Goal: Check status: Check status

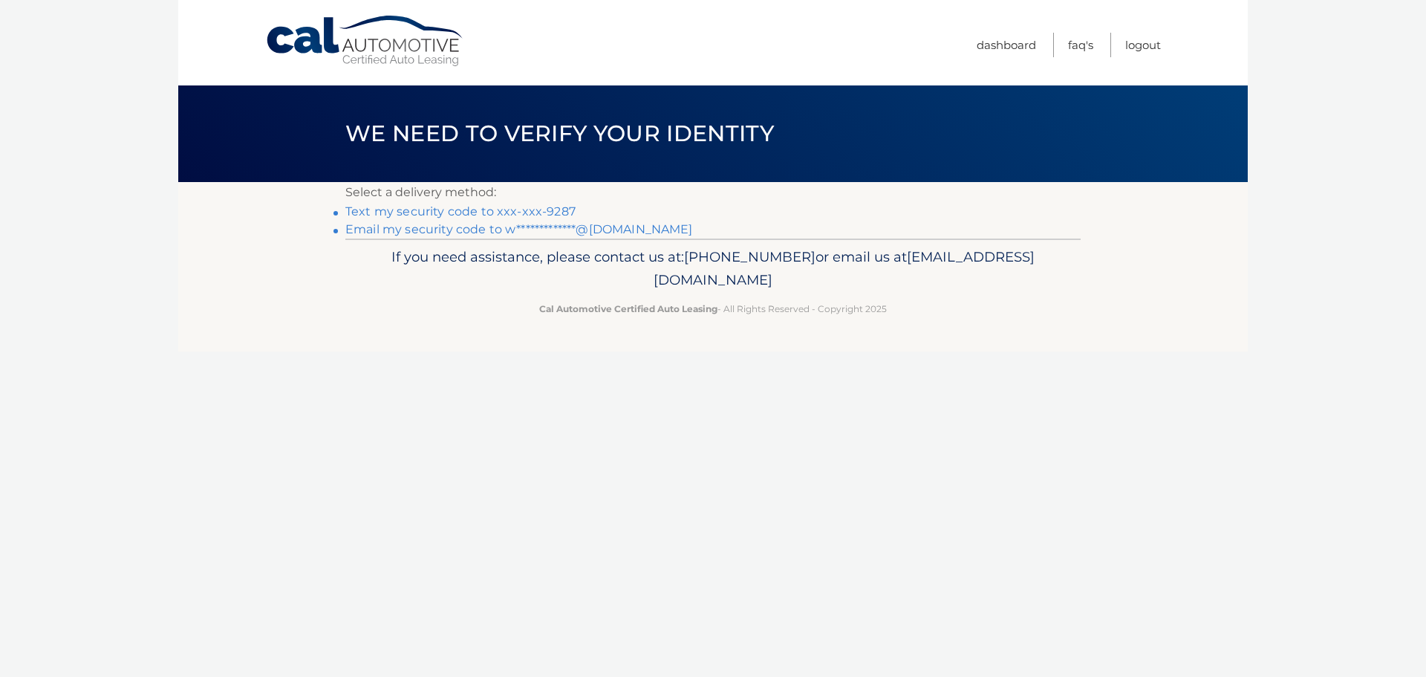
click at [421, 210] on link "Text my security code to xxx-xxx-9287" at bounding box center [460, 211] width 230 height 14
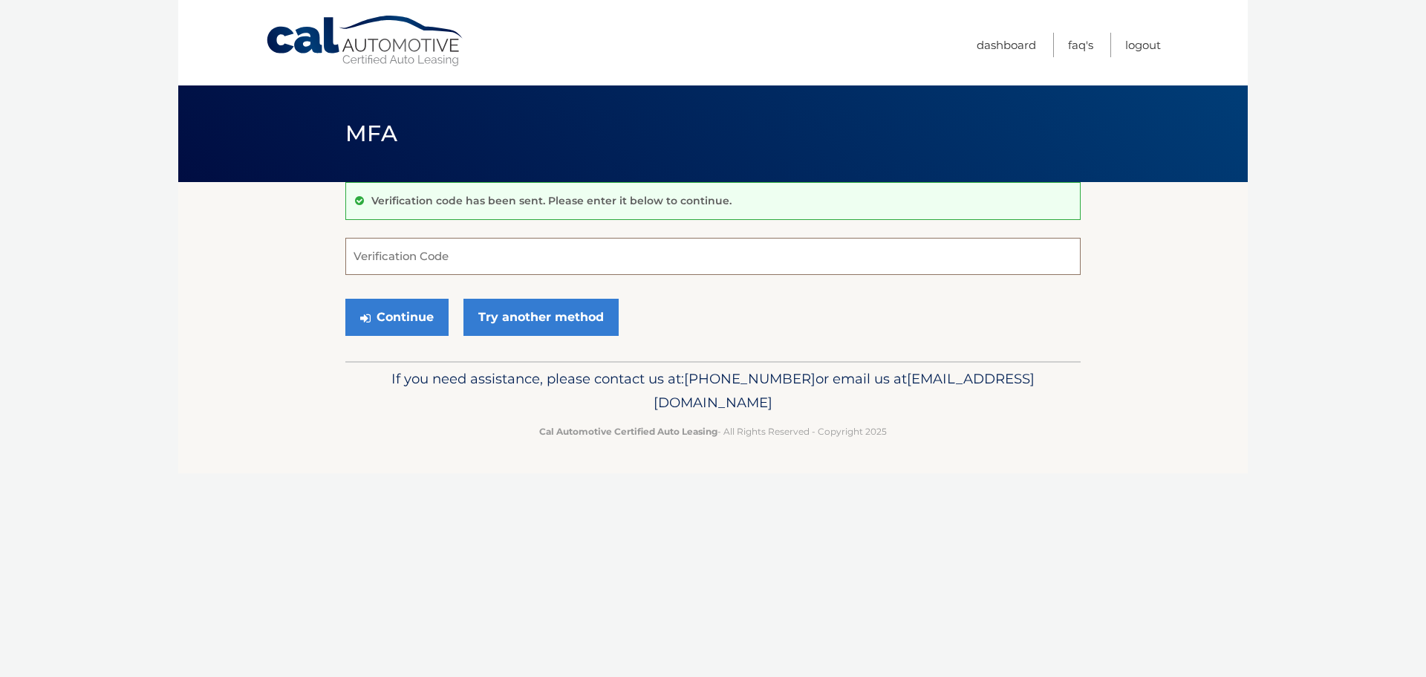
click at [401, 255] on input "Verification Code" at bounding box center [712, 256] width 735 height 37
type input "002494"
click at [410, 303] on button "Continue" at bounding box center [396, 317] width 103 height 37
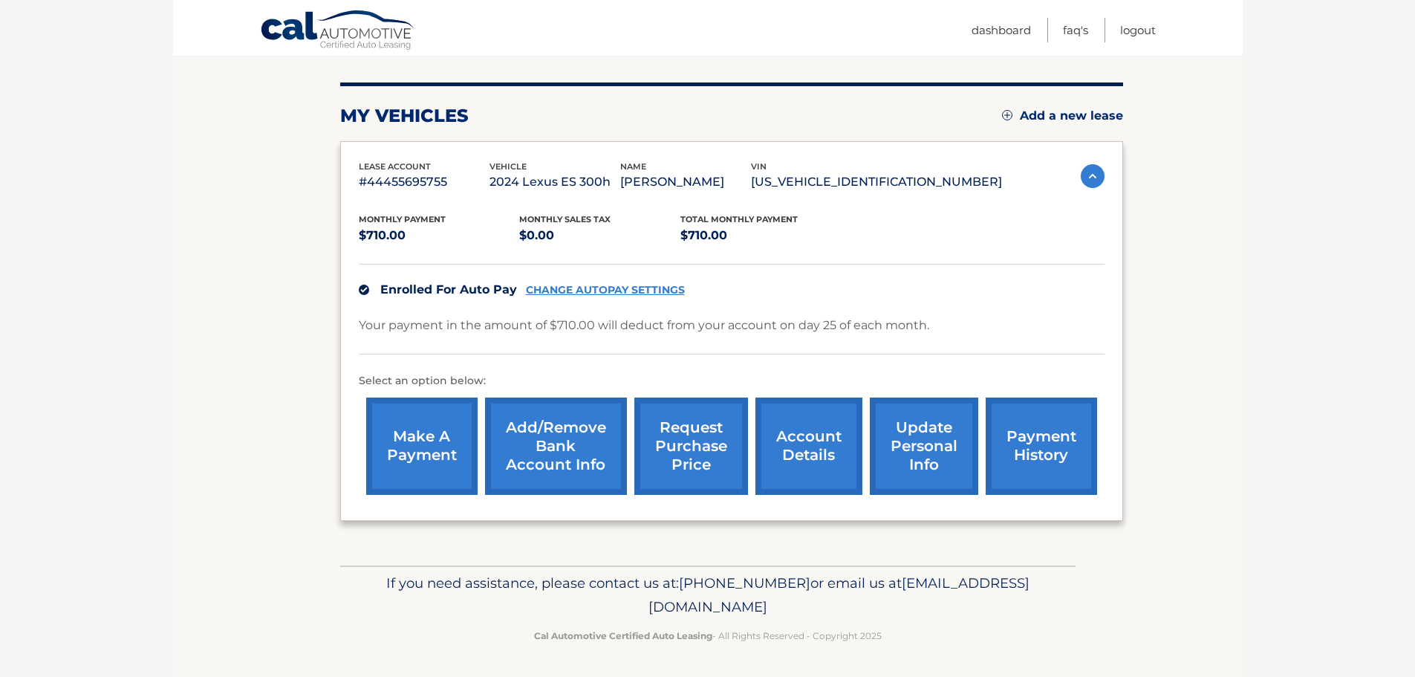
scroll to position [167, 0]
click at [1041, 447] on link "payment history" at bounding box center [1041, 445] width 111 height 97
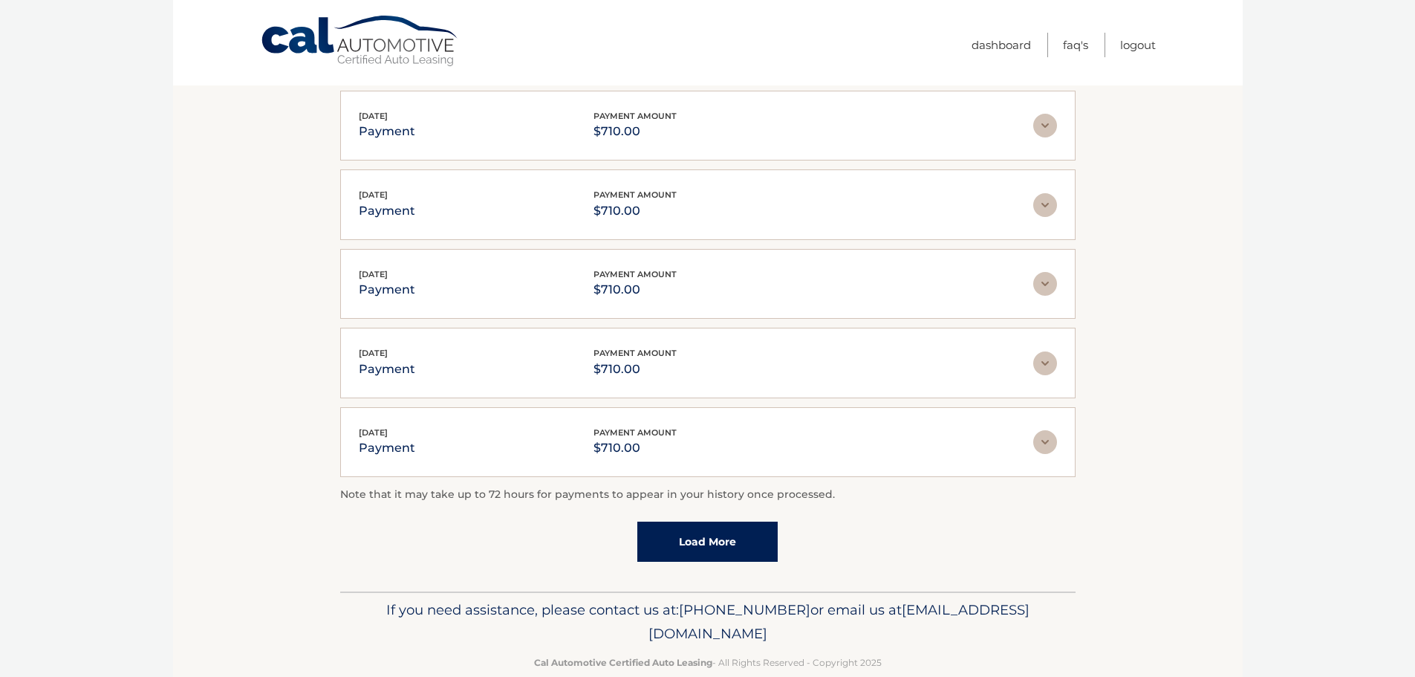
scroll to position [299, 0]
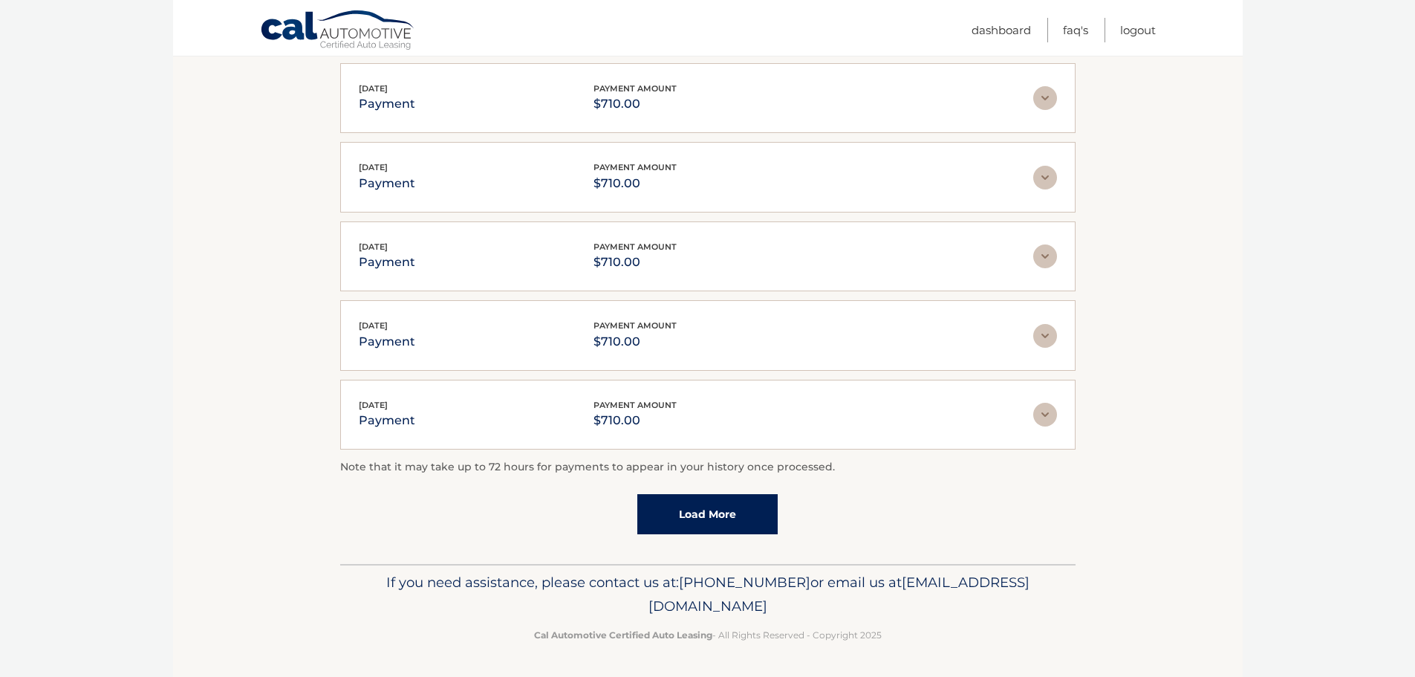
click at [709, 510] on link "Load More" at bounding box center [707, 514] width 140 height 40
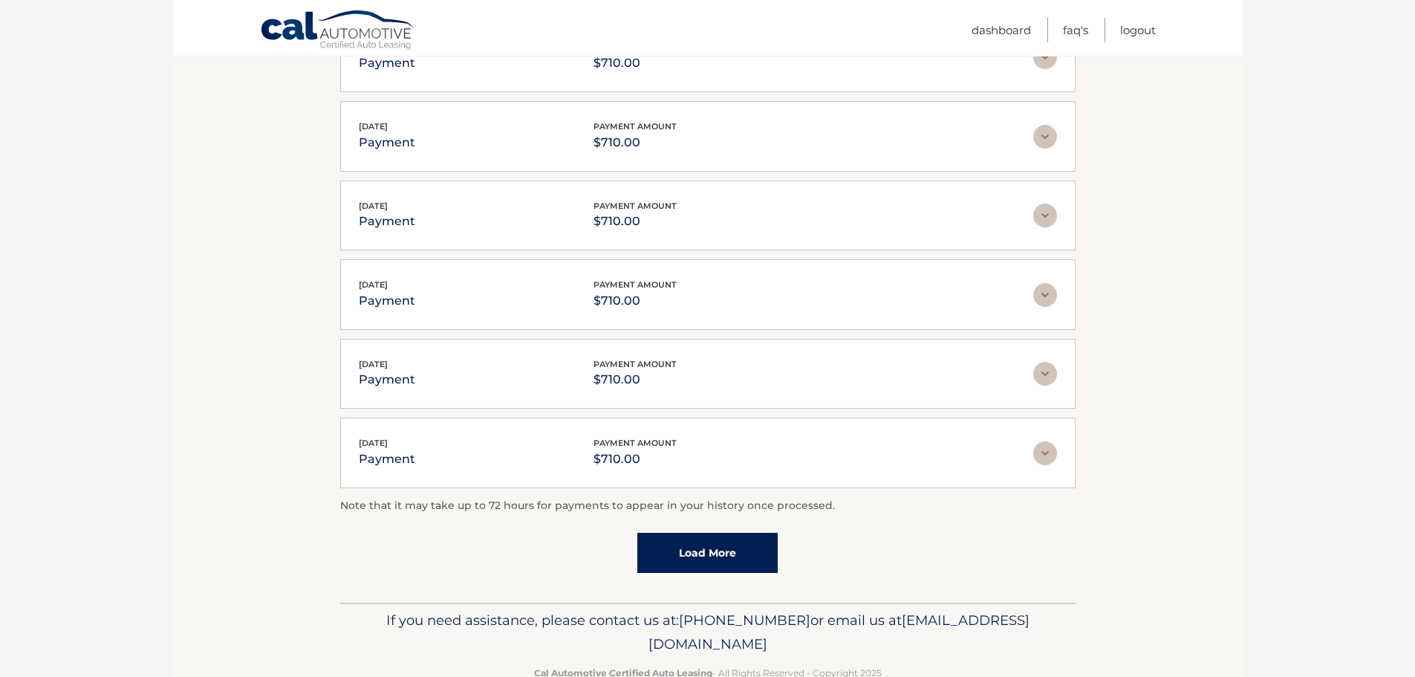
scroll to position [379, 0]
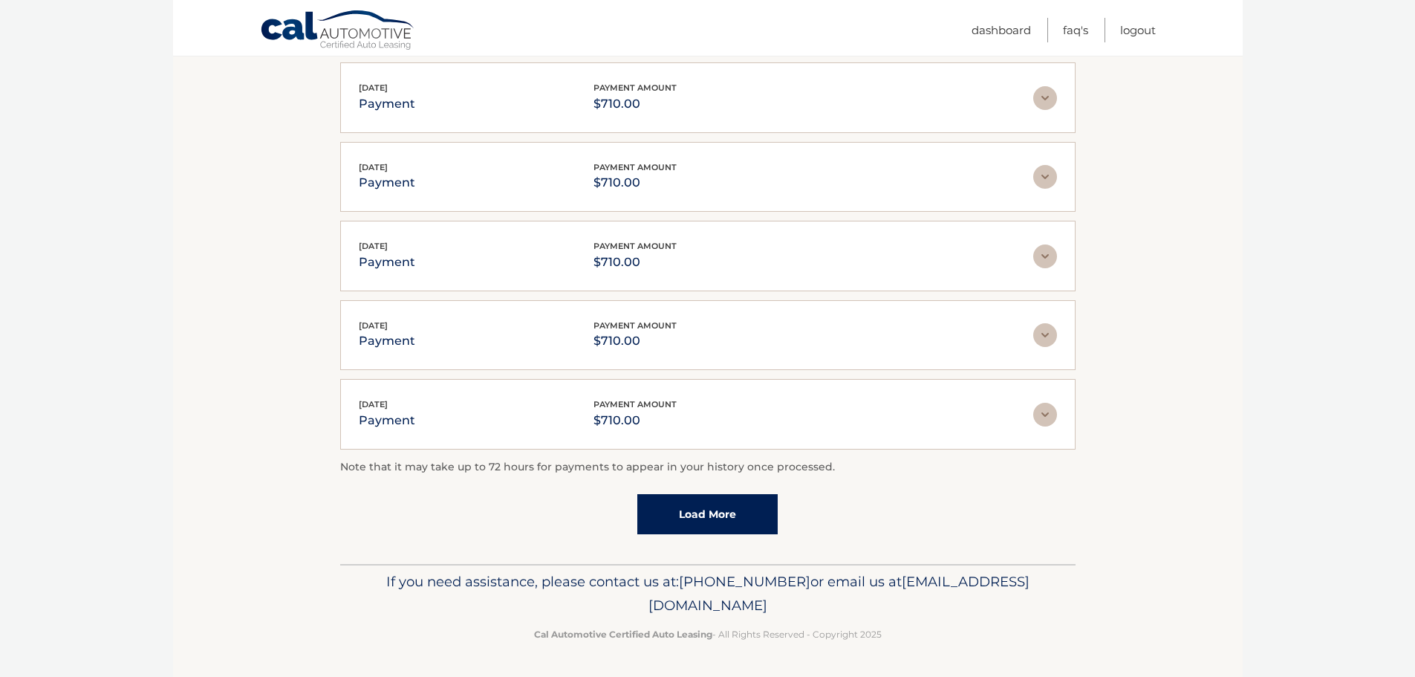
click at [715, 517] on link "Load More" at bounding box center [707, 514] width 140 height 40
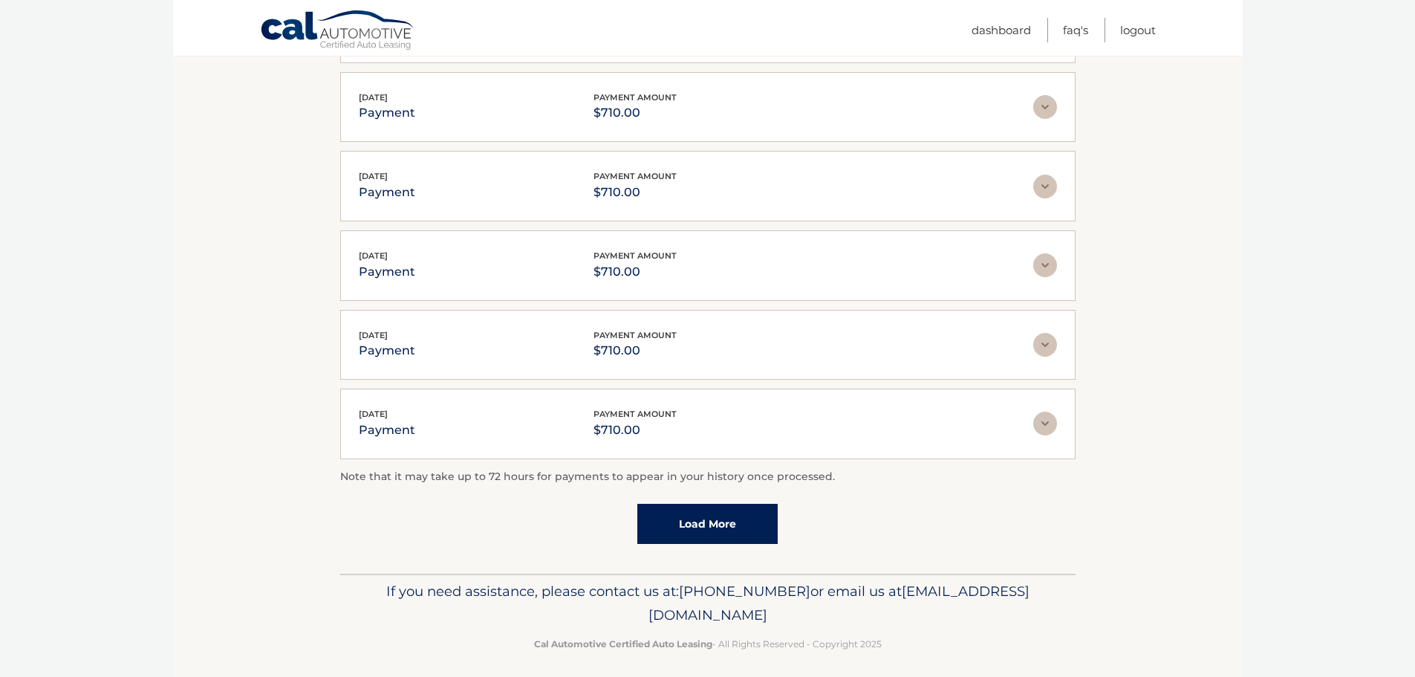
scroll to position [774, 0]
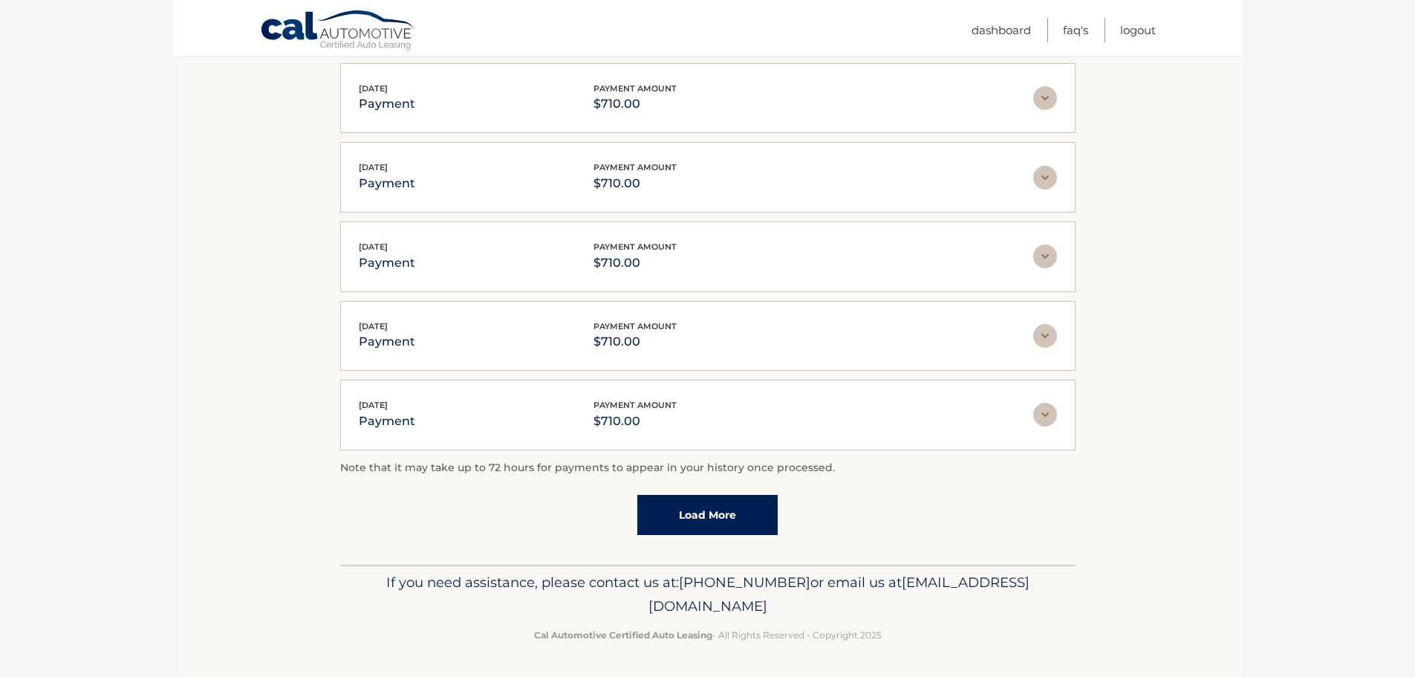
click at [695, 516] on link "Load More" at bounding box center [707, 515] width 140 height 40
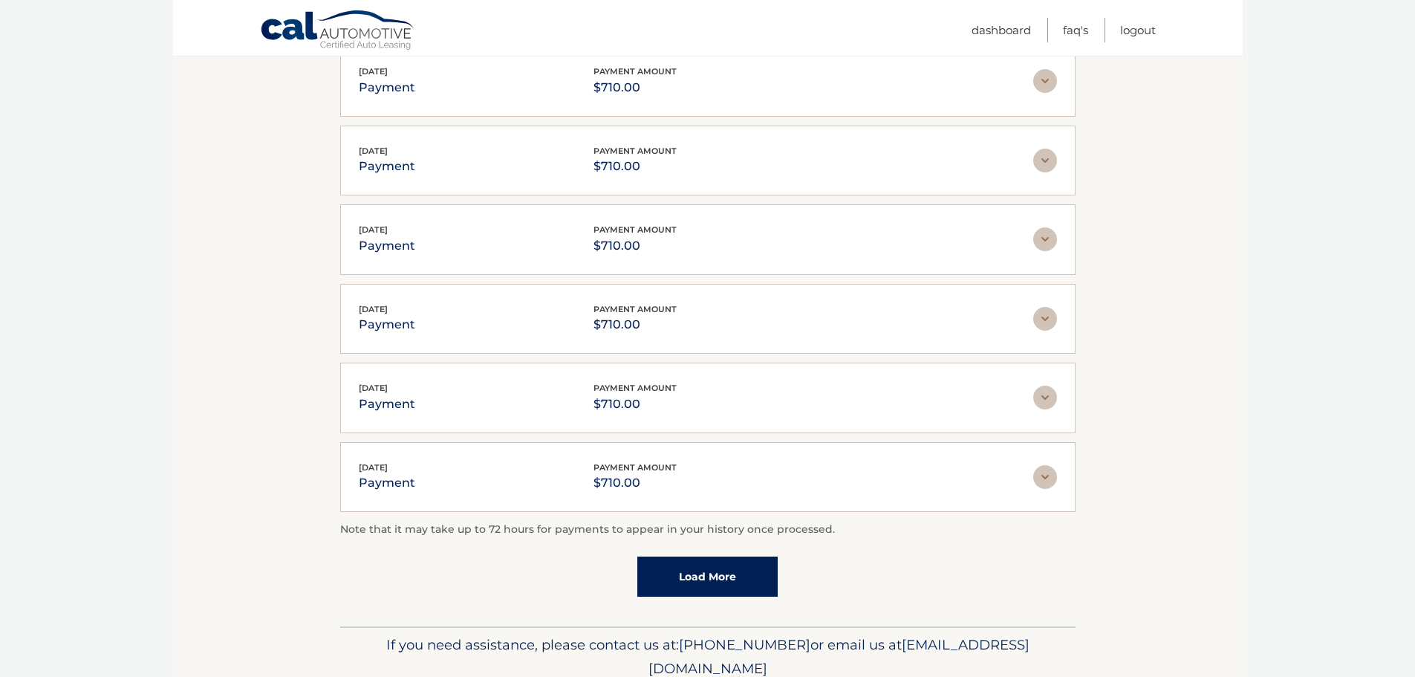
scroll to position [1170, 0]
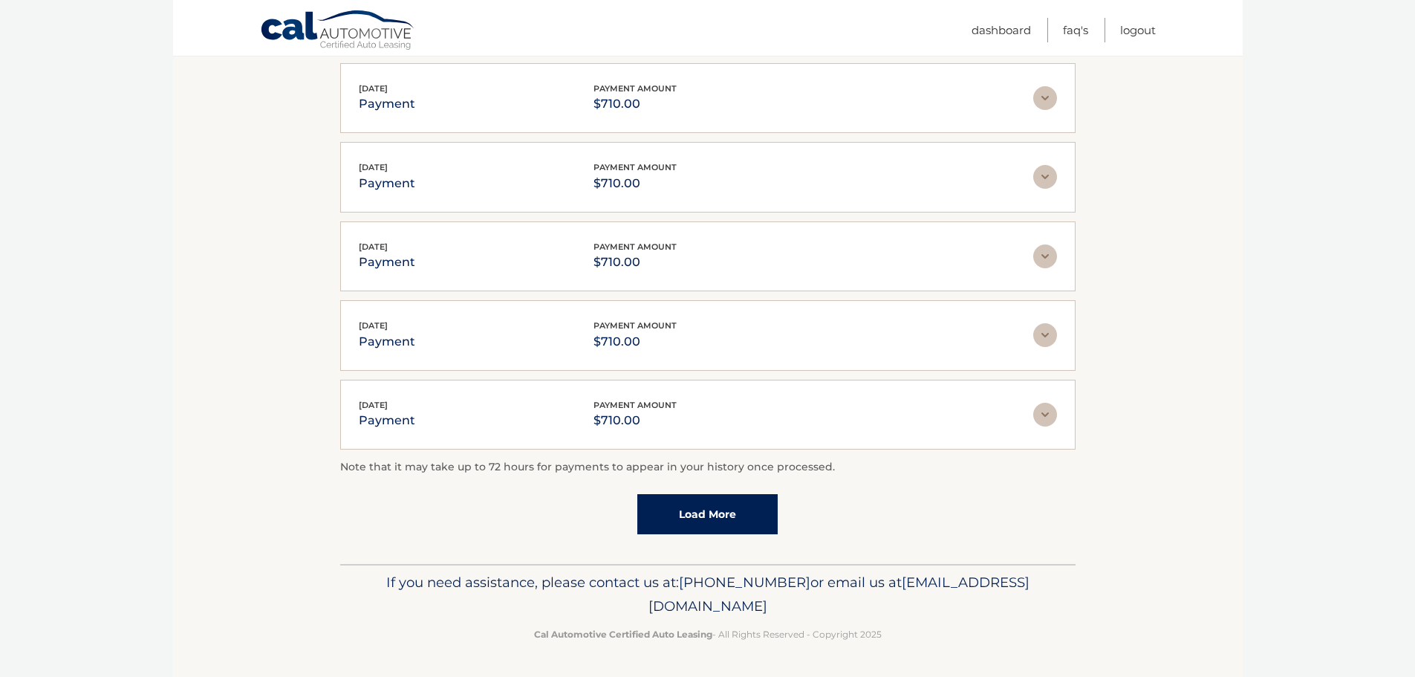
click at [706, 507] on link "Load More" at bounding box center [707, 514] width 140 height 40
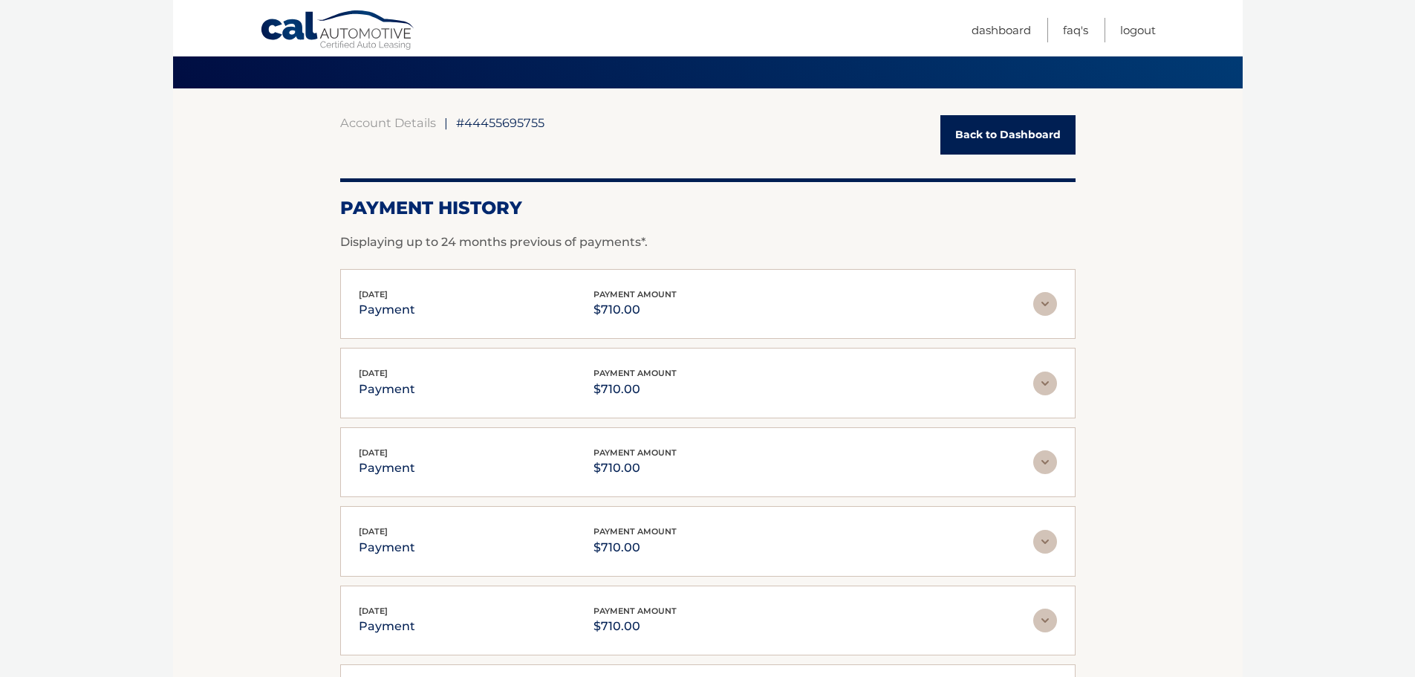
scroll to position [20, 0]
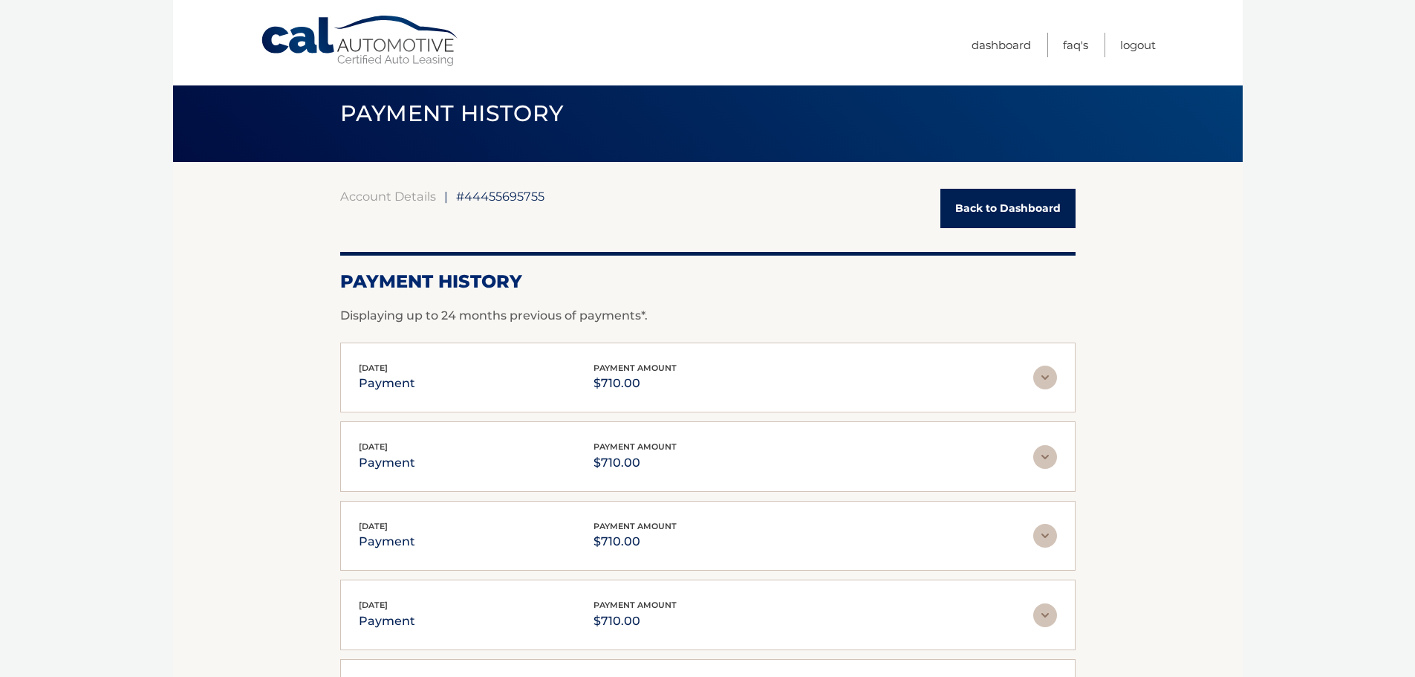
click at [986, 210] on link "Back to Dashboard" at bounding box center [1007, 208] width 135 height 39
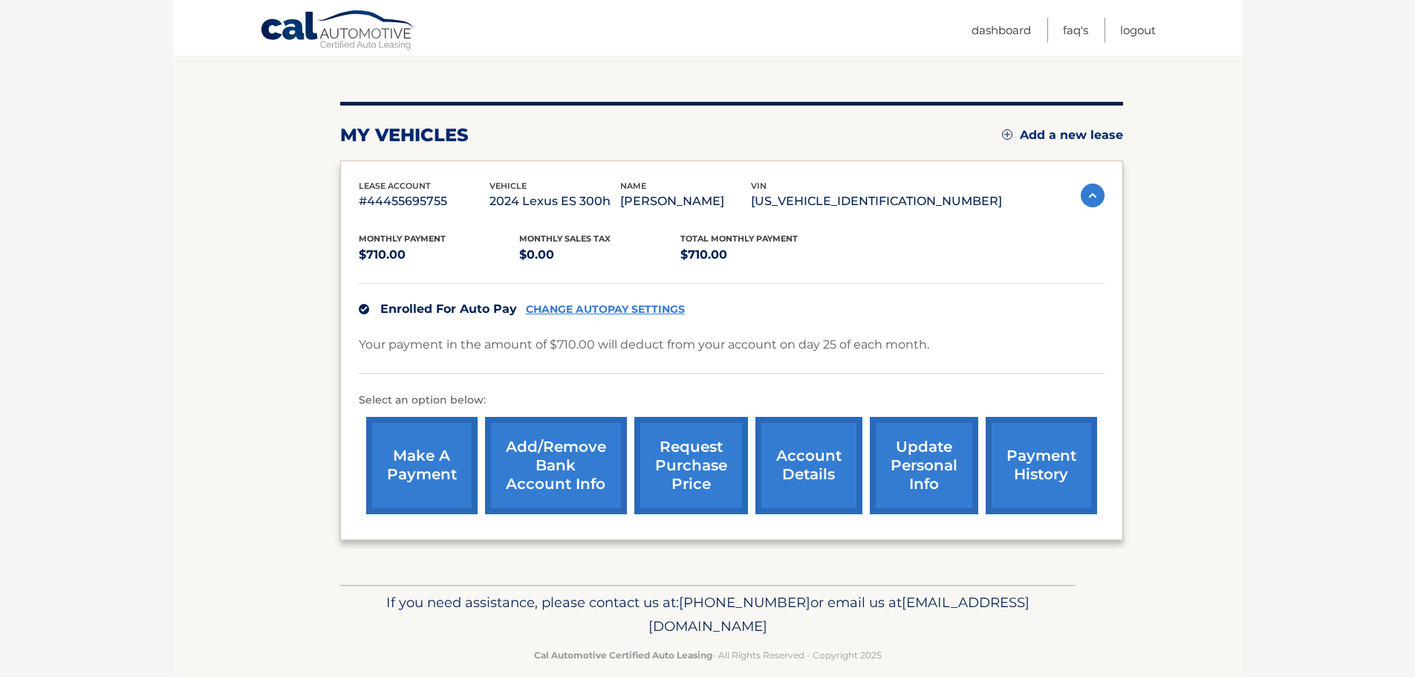
scroll to position [149, 0]
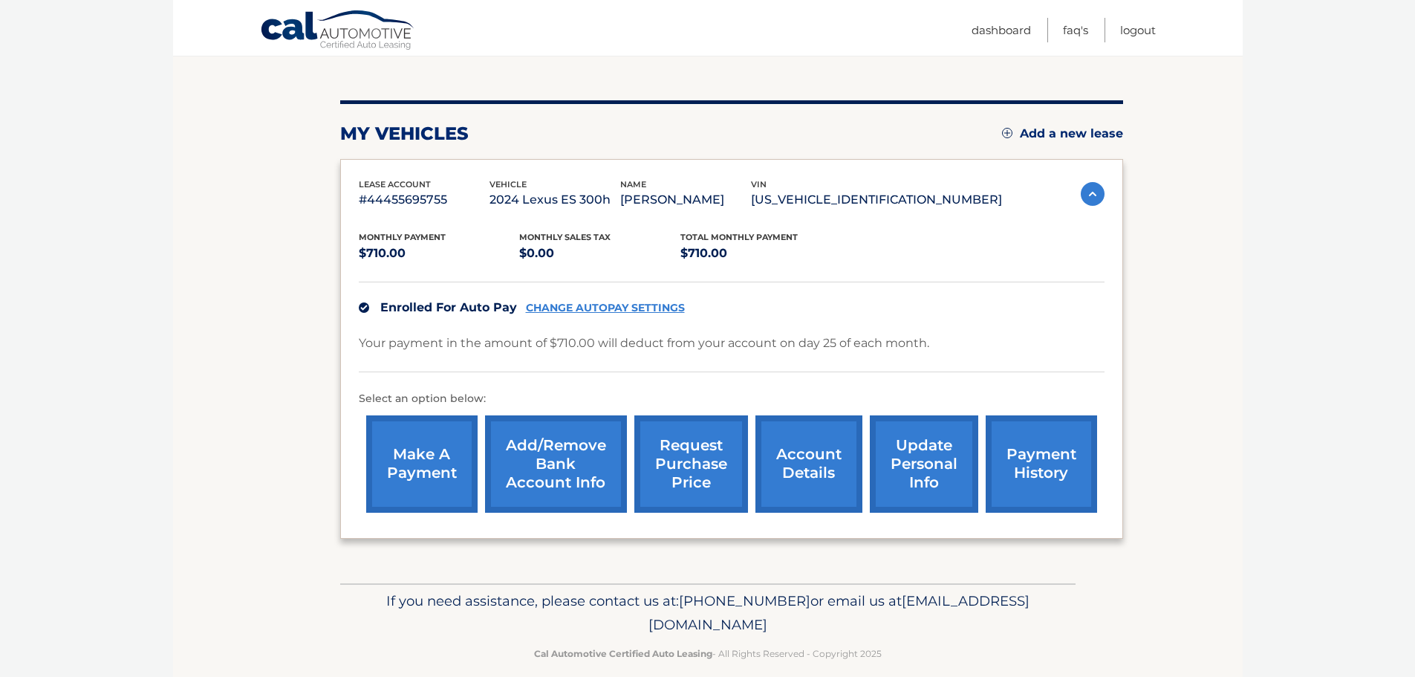
click at [795, 471] on link "account details" at bounding box center [808, 463] width 107 height 97
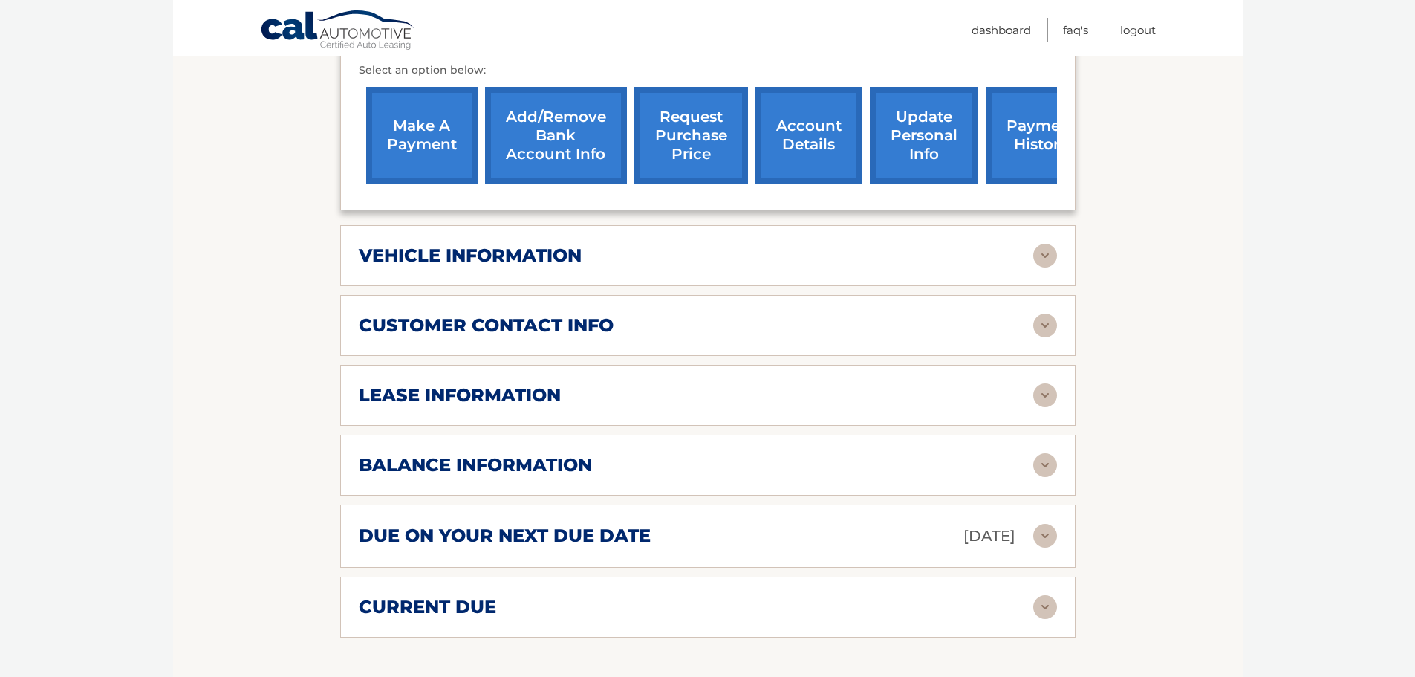
scroll to position [594, 0]
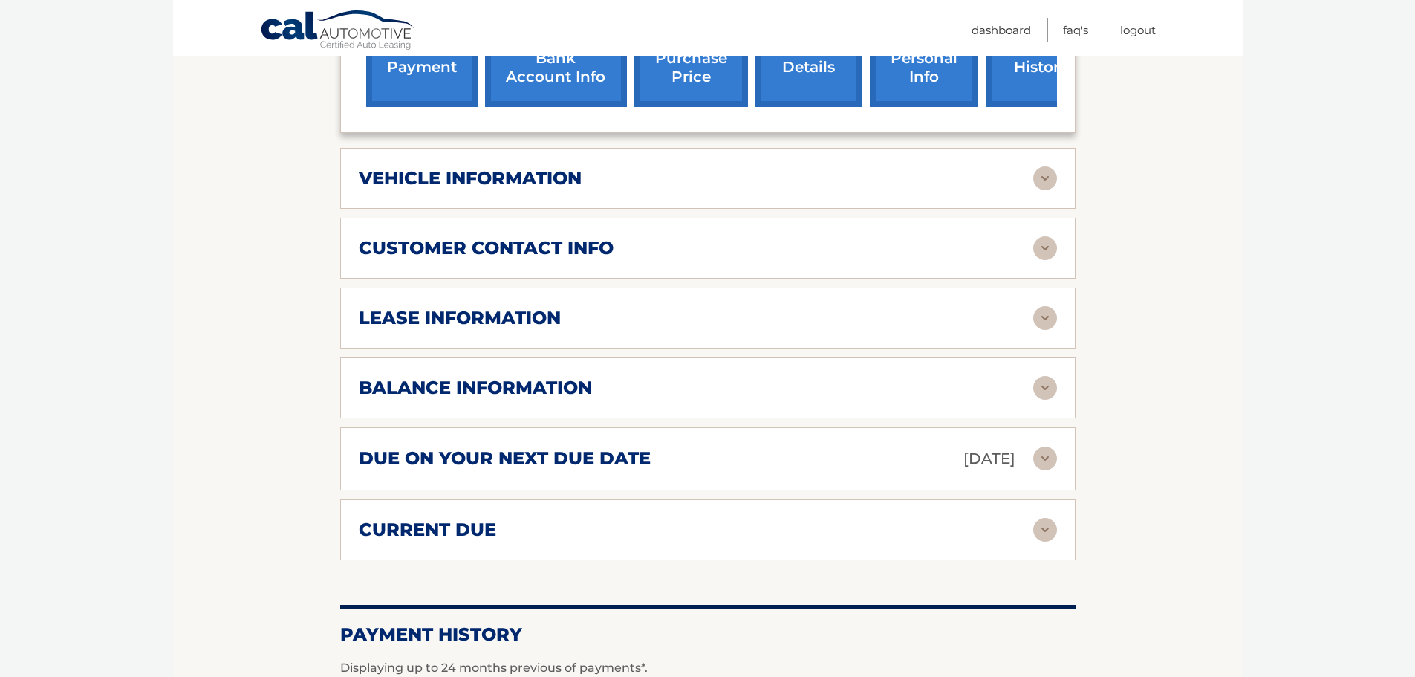
click at [1044, 376] on img at bounding box center [1045, 388] width 24 height 24
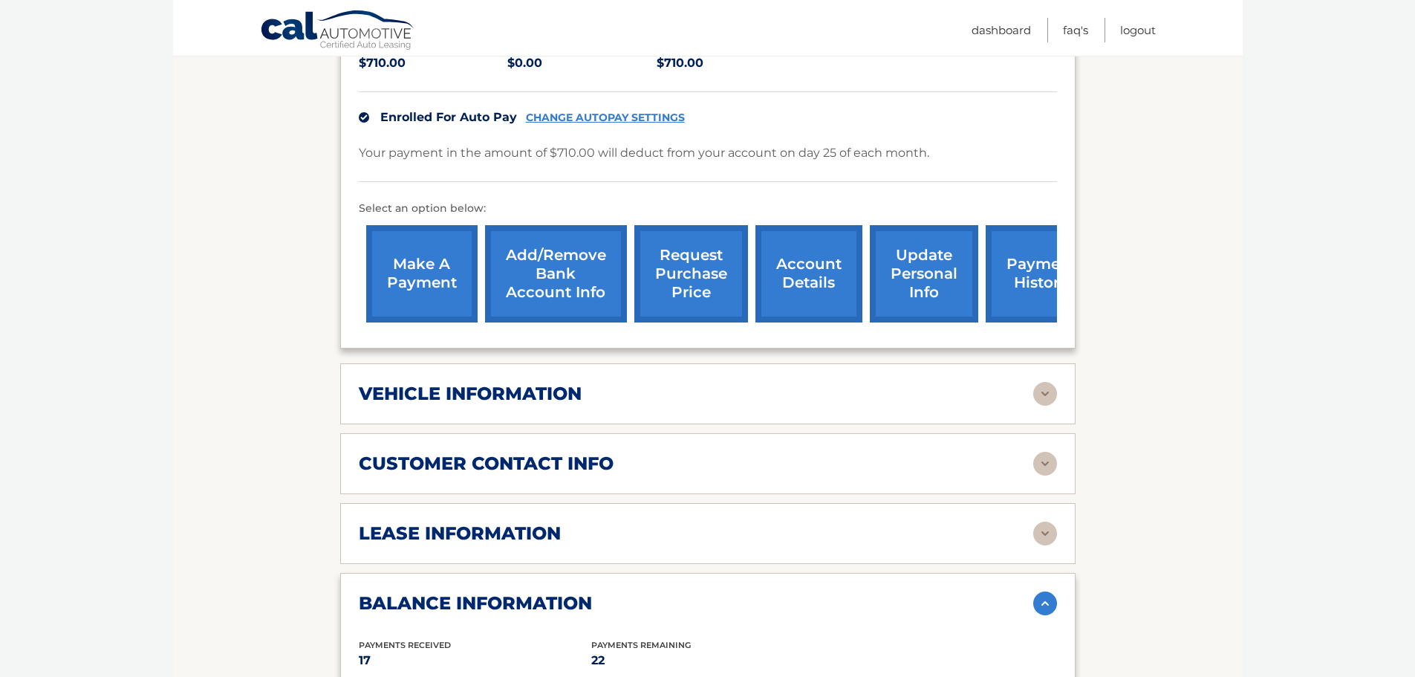
scroll to position [371, 0]
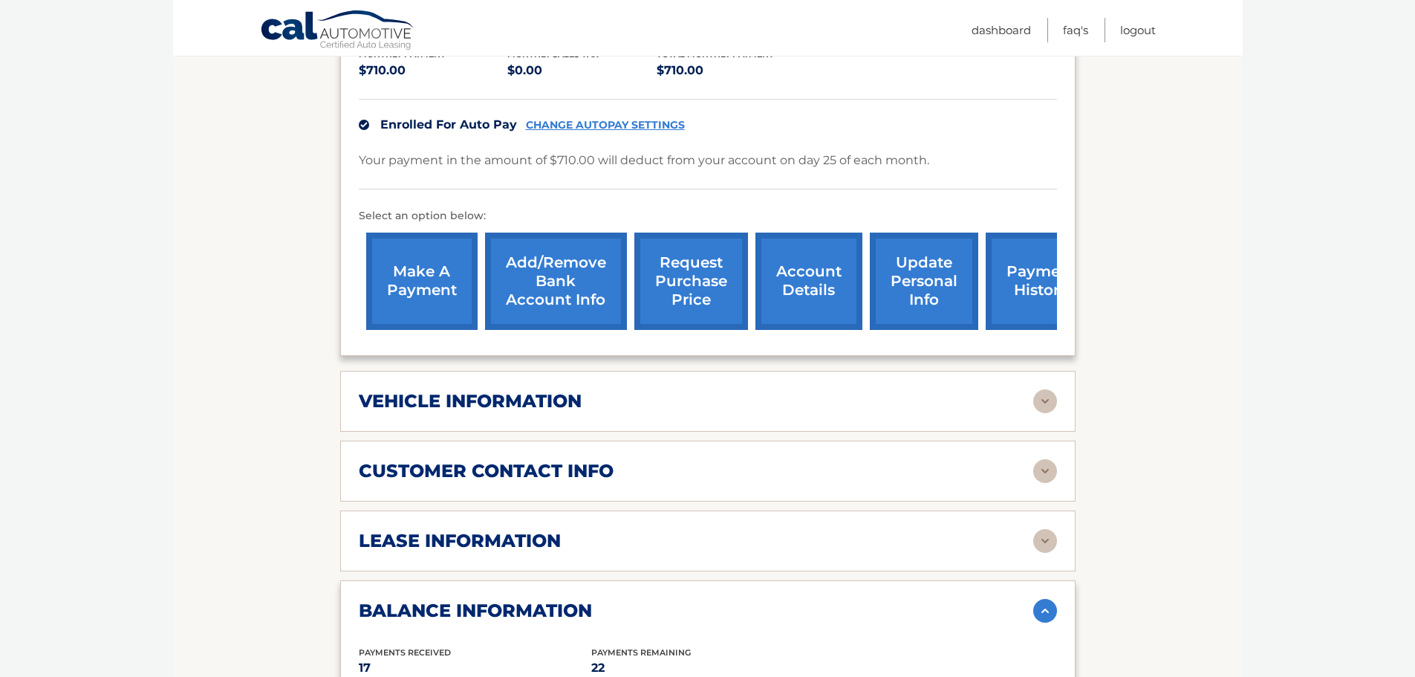
click at [693, 276] on link "request purchase price" at bounding box center [691, 280] width 114 height 97
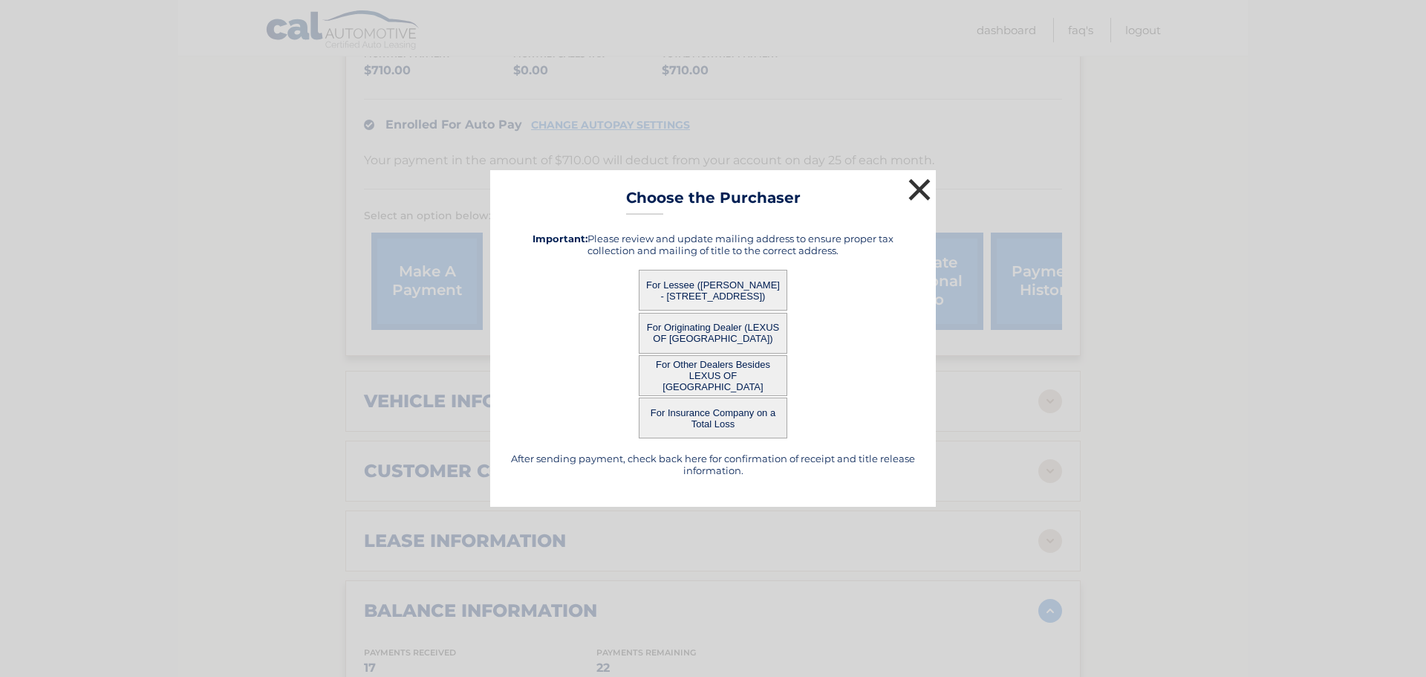
click at [915, 186] on button "×" at bounding box center [920, 190] width 30 height 30
